Goal: Check status

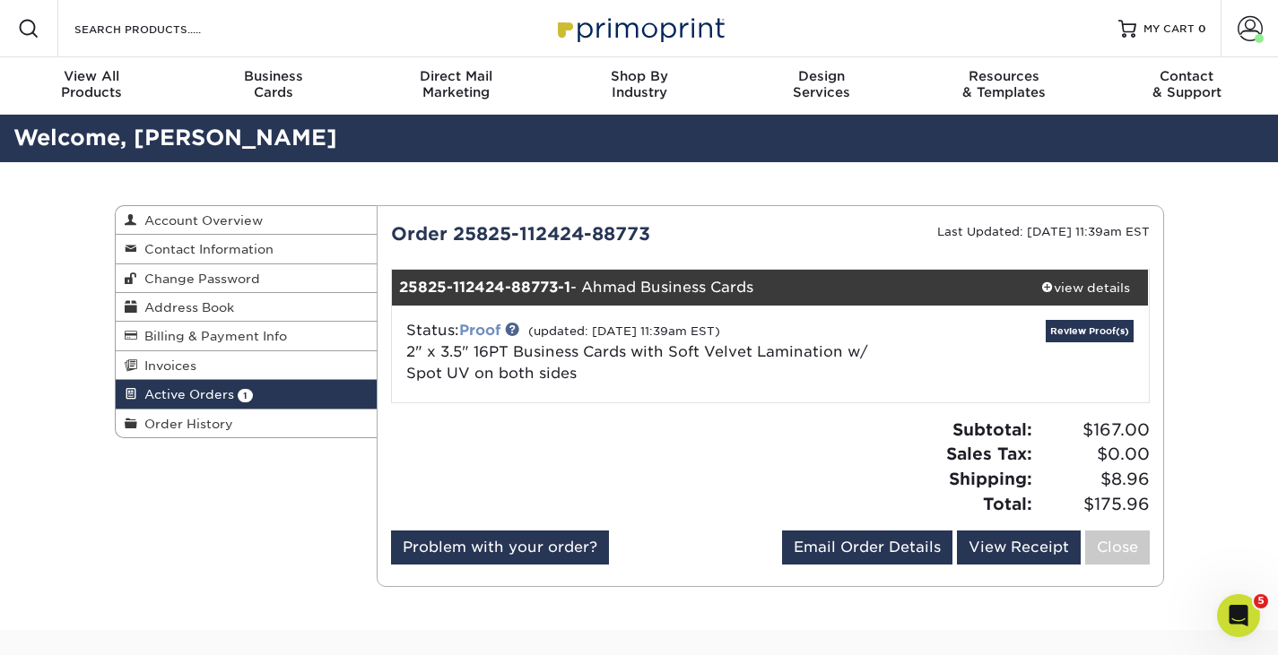
click at [481, 329] on link "Proof" at bounding box center [479, 330] width 41 height 17
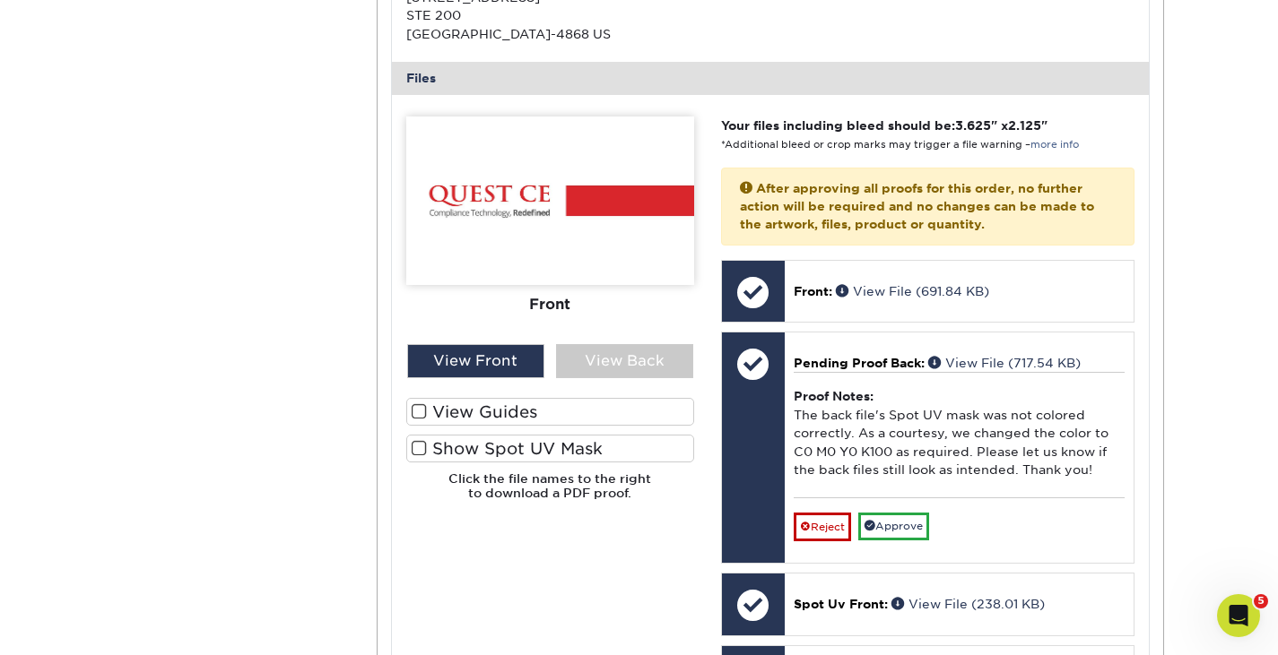
scroll to position [897, 0]
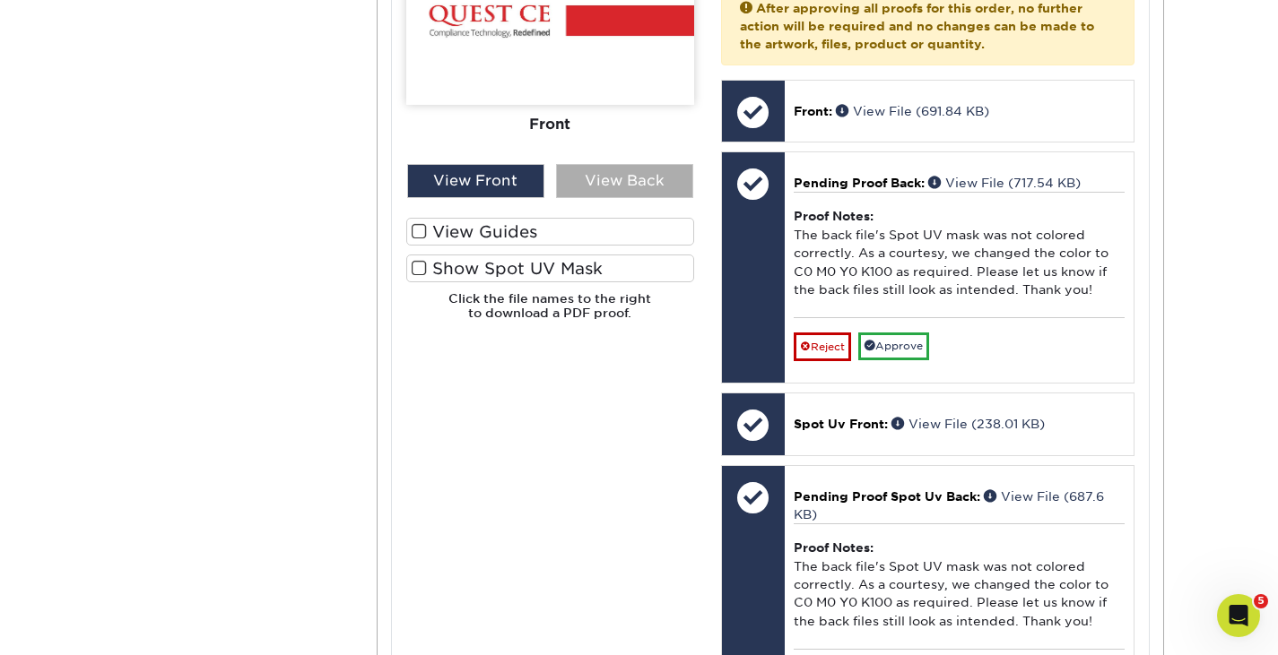
click at [585, 187] on div "View Back" at bounding box center [624, 181] width 137 height 34
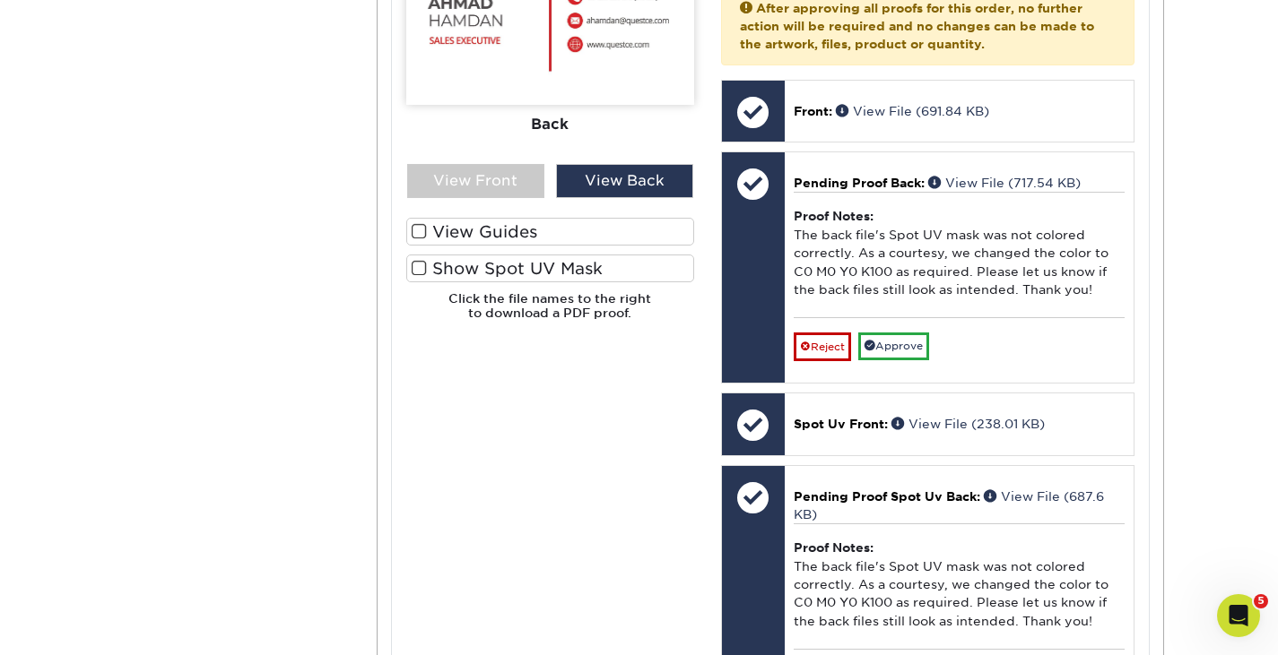
scroll to position [807, 0]
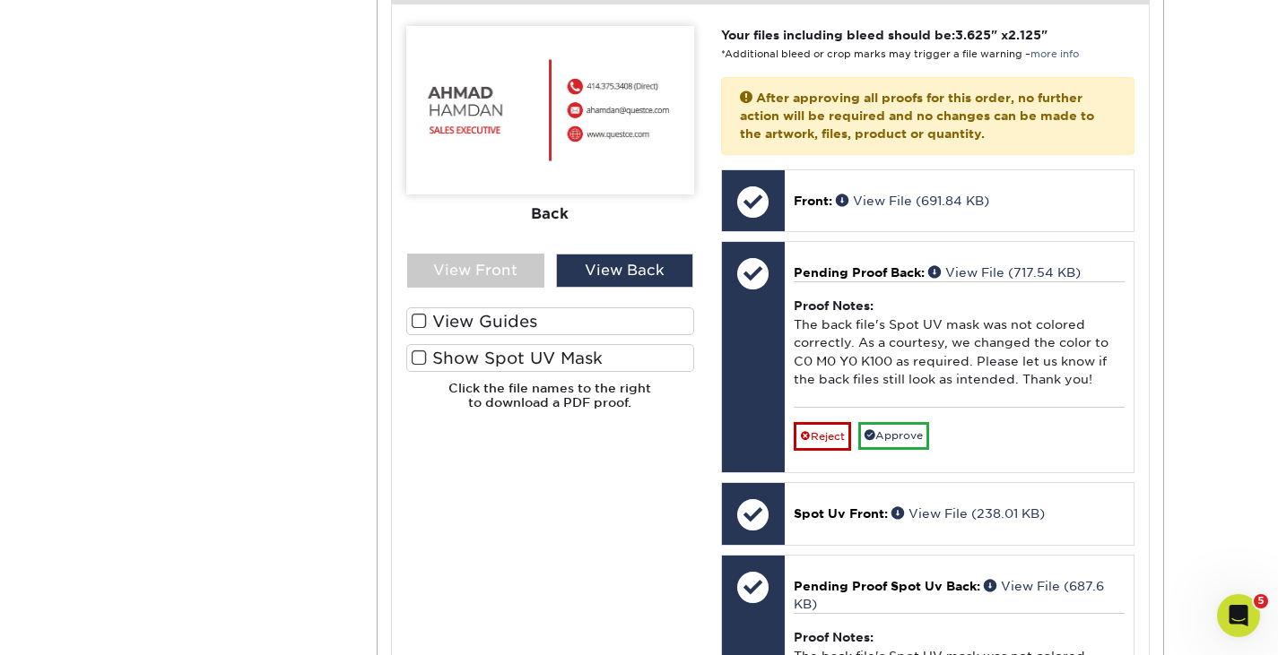
click at [512, 357] on label "Show Spot UV Mask" at bounding box center [550, 358] width 288 height 28
click at [0, 0] on input "Show Spot UV Mask" at bounding box center [0, 0] width 0 height 0
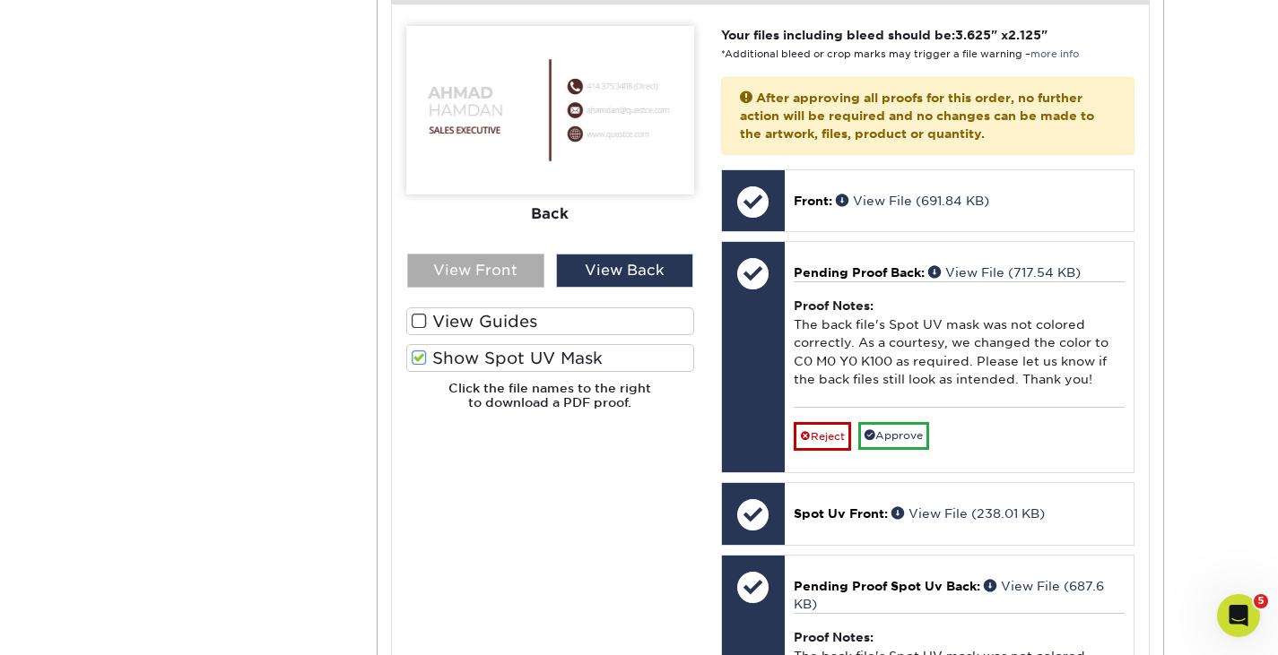
click at [495, 273] on div "View Front" at bounding box center [475, 271] width 137 height 34
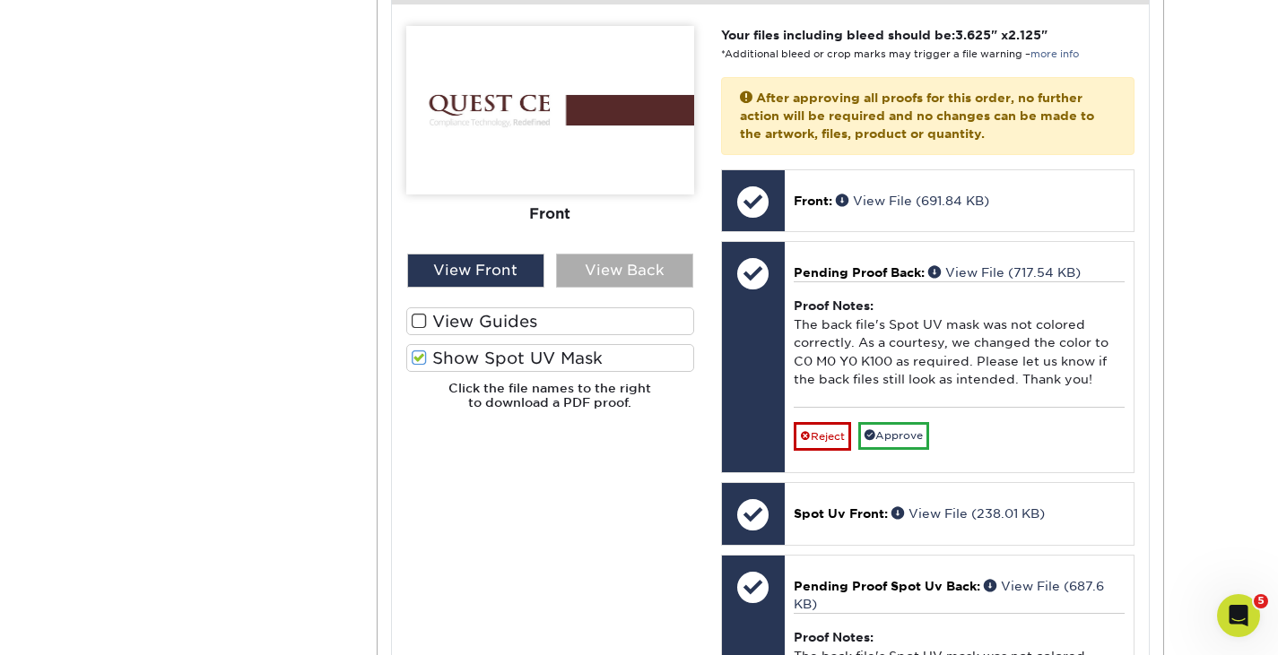
click at [652, 271] on div "View Back" at bounding box center [624, 271] width 137 height 34
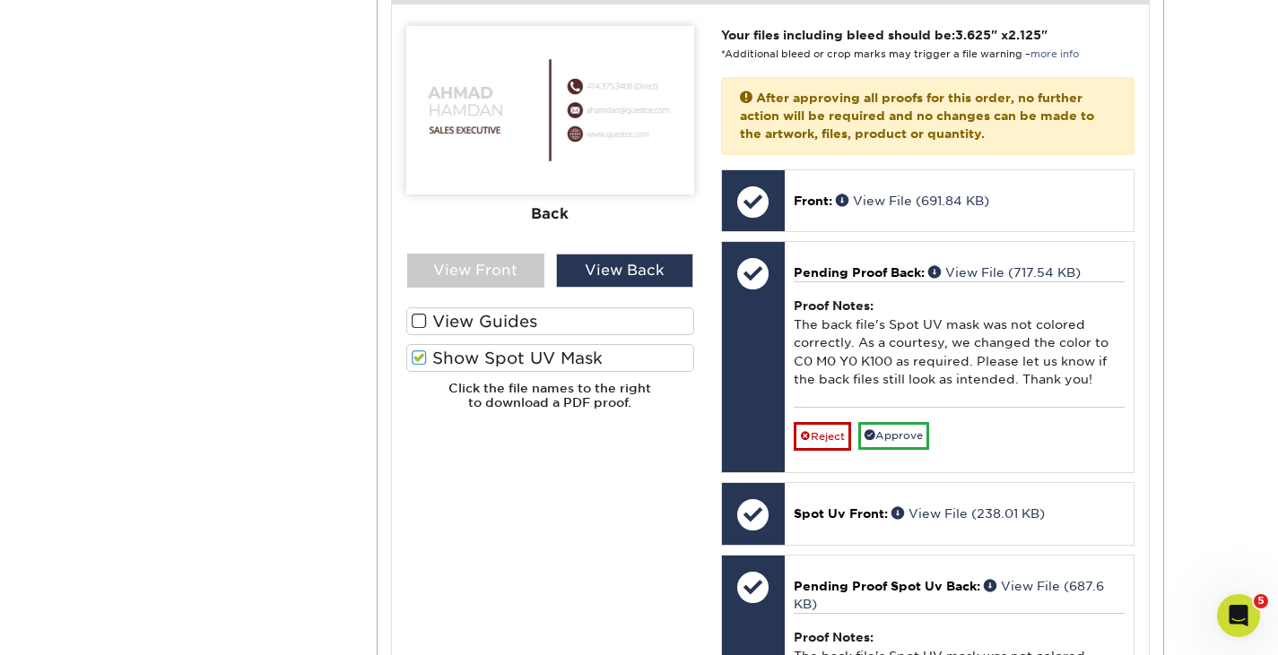
click at [500, 350] on label "Show Spot UV Mask" at bounding box center [550, 358] width 288 height 28
click at [0, 0] on input "Show Spot UV Mask" at bounding box center [0, 0] width 0 height 0
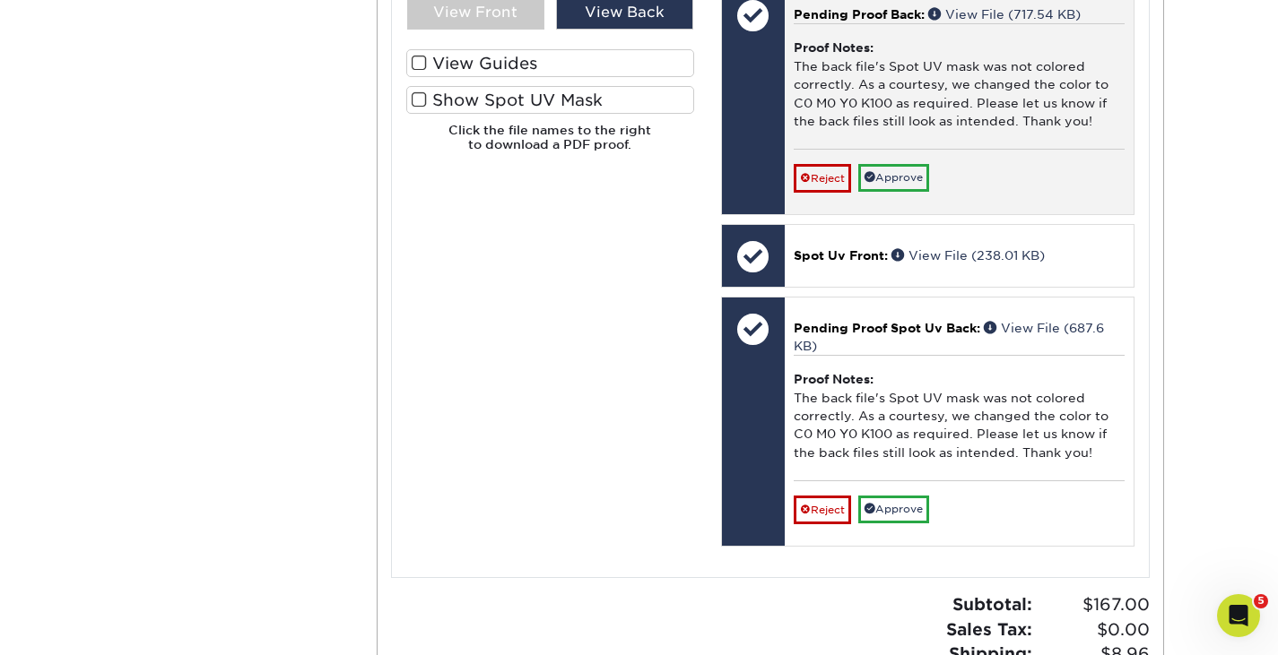
scroll to position [1076, 0]
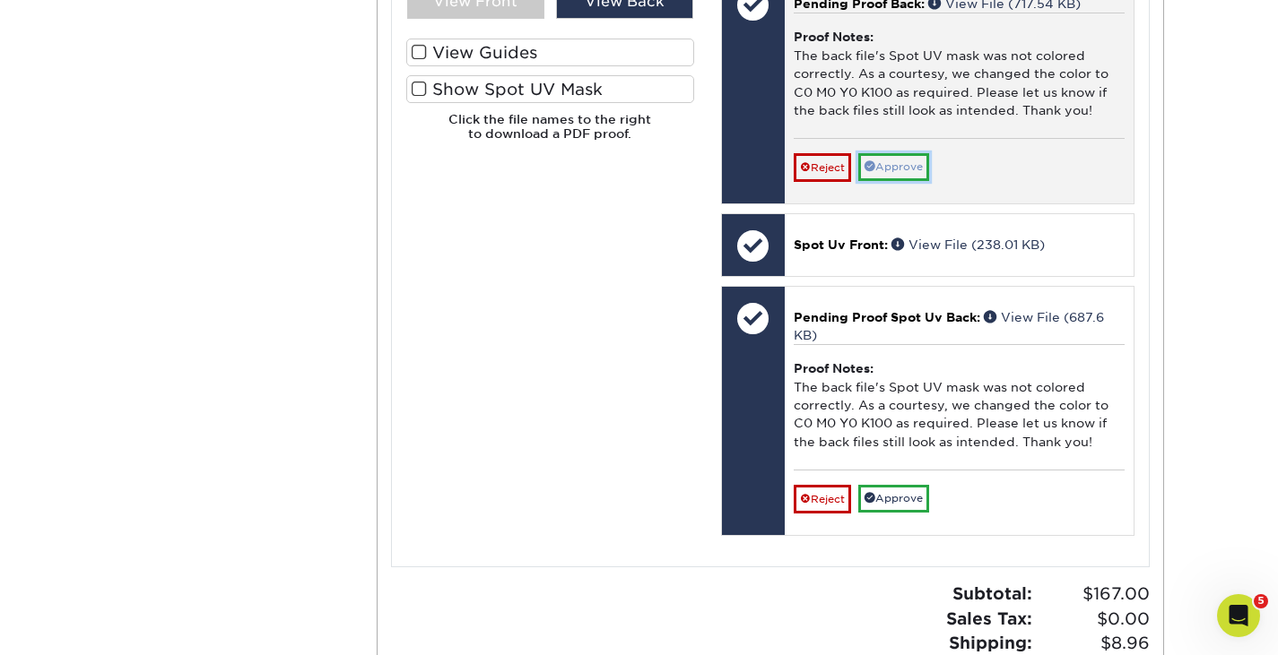
click at [900, 168] on link "Approve" at bounding box center [893, 167] width 71 height 28
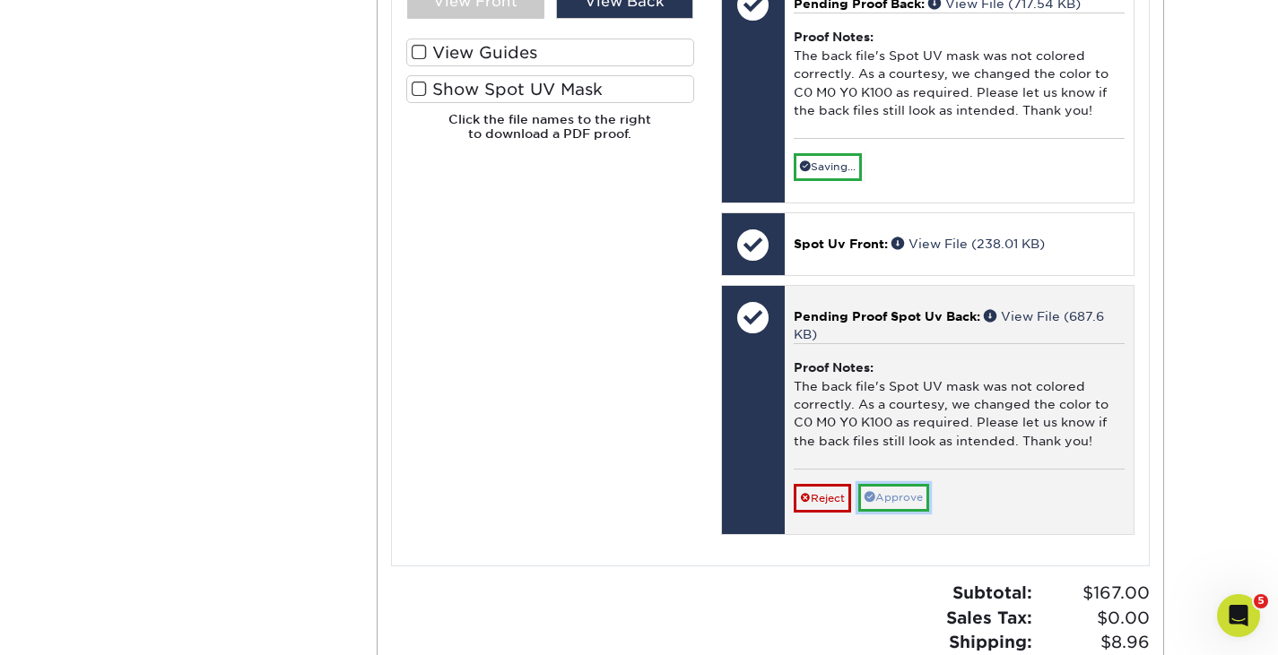
click at [913, 494] on link "Approve" at bounding box center [893, 498] width 71 height 28
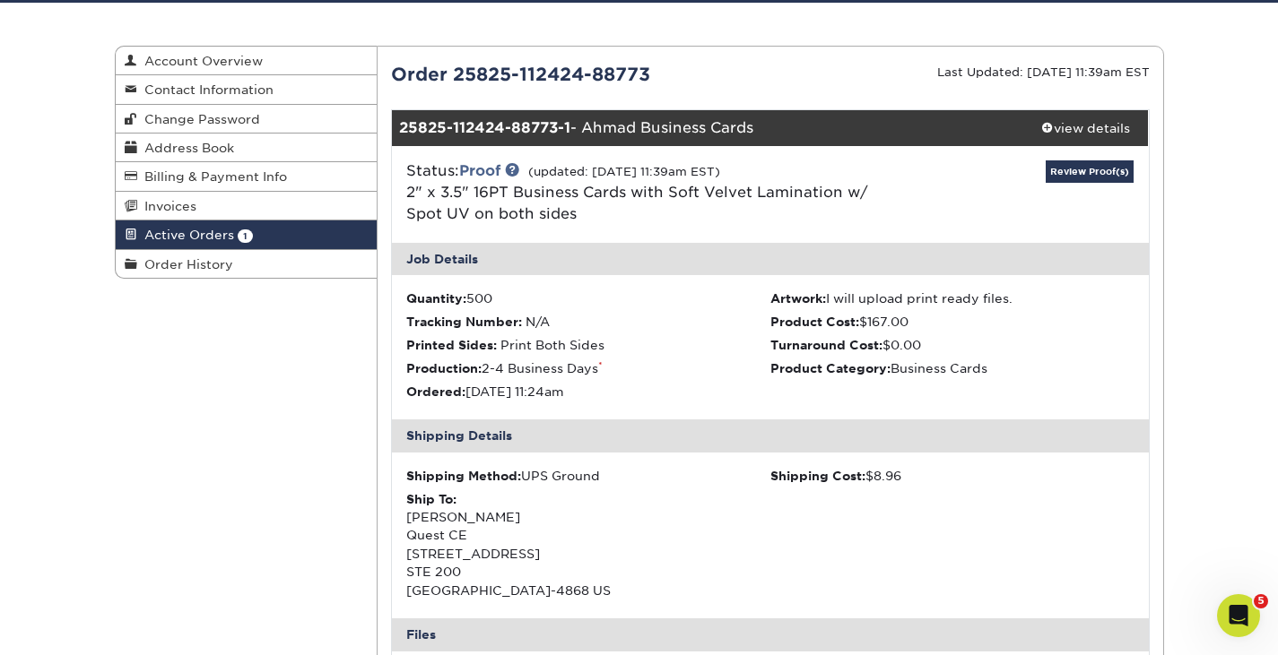
scroll to position [0, 0]
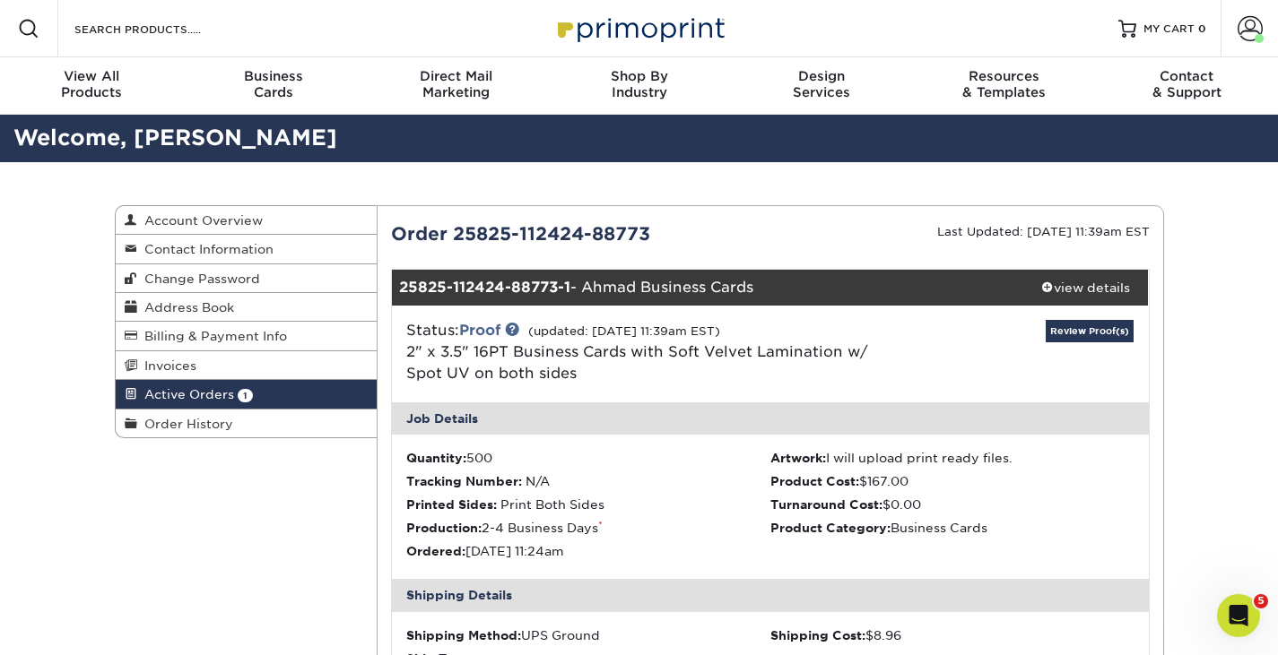
drag, startPoint x: 967, startPoint y: 365, endPoint x: 969, endPoint y: 350, distance: 15.3
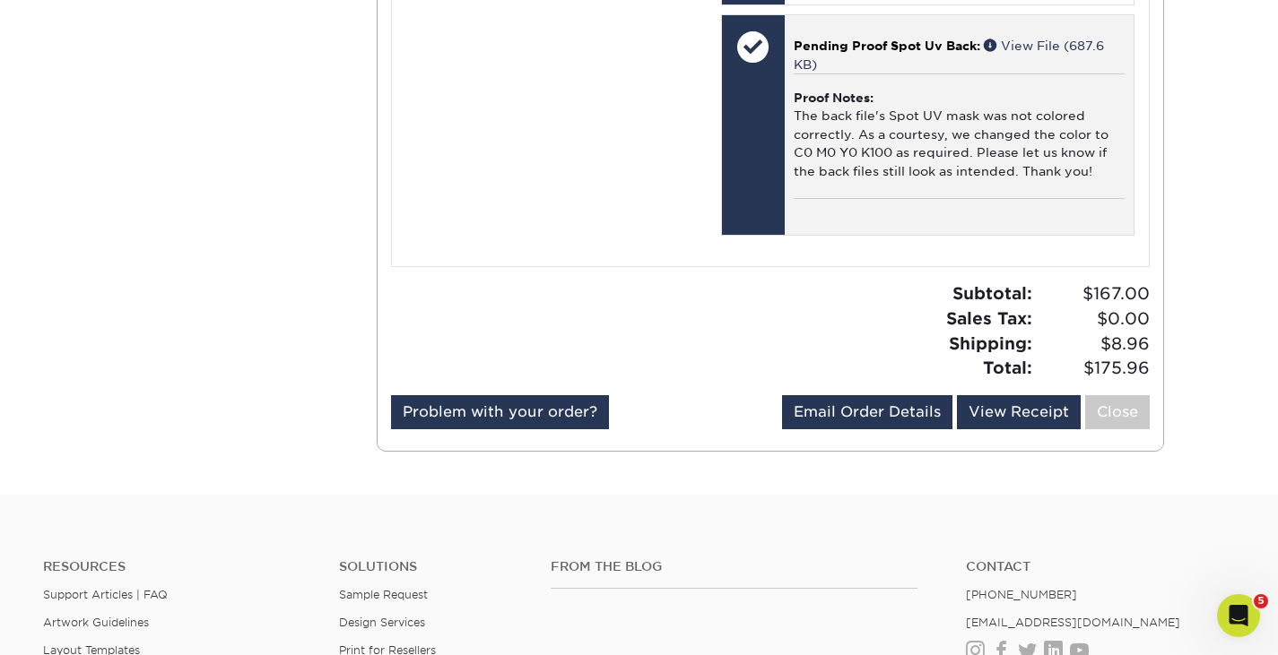
scroll to position [1434, 0]
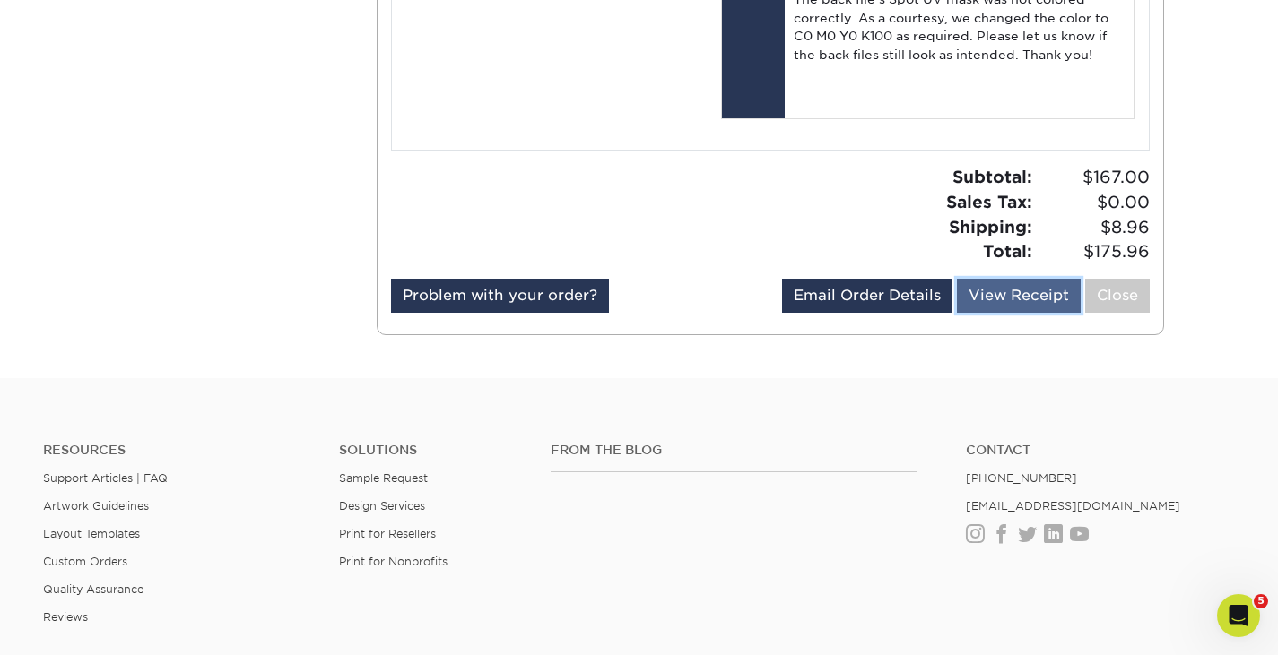
click at [1027, 297] on link "View Receipt" at bounding box center [1019, 296] width 124 height 34
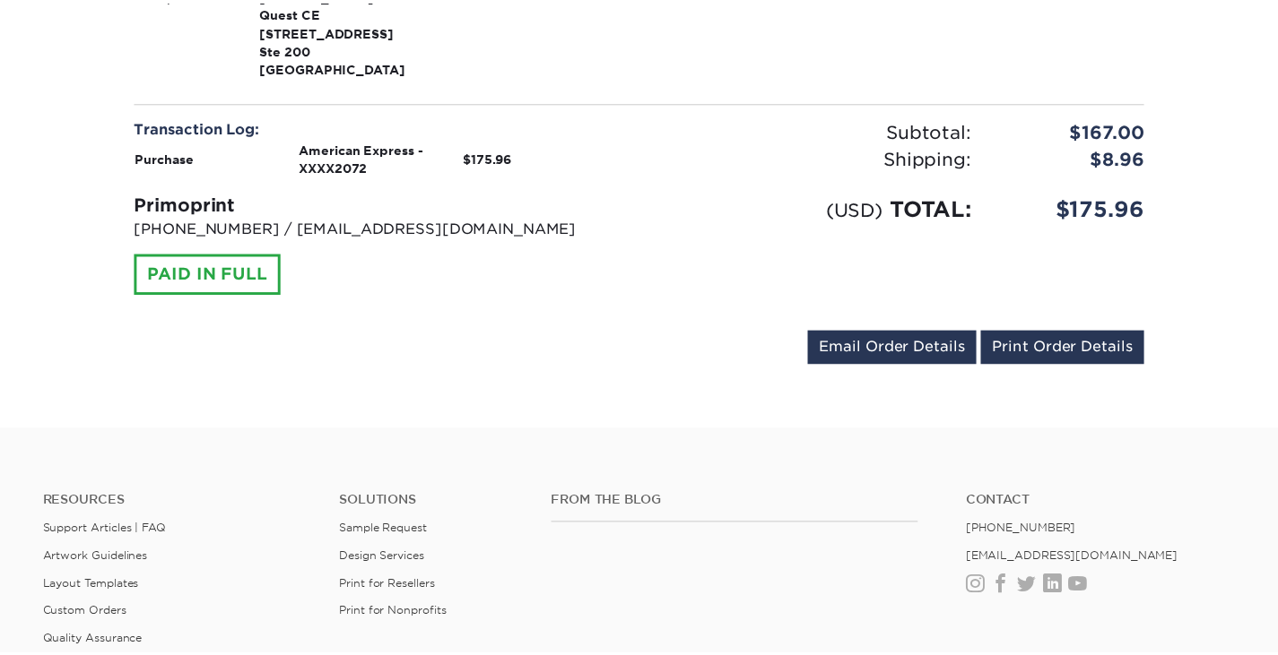
scroll to position [773, 0]
